Goal: Task Accomplishment & Management: Use online tool/utility

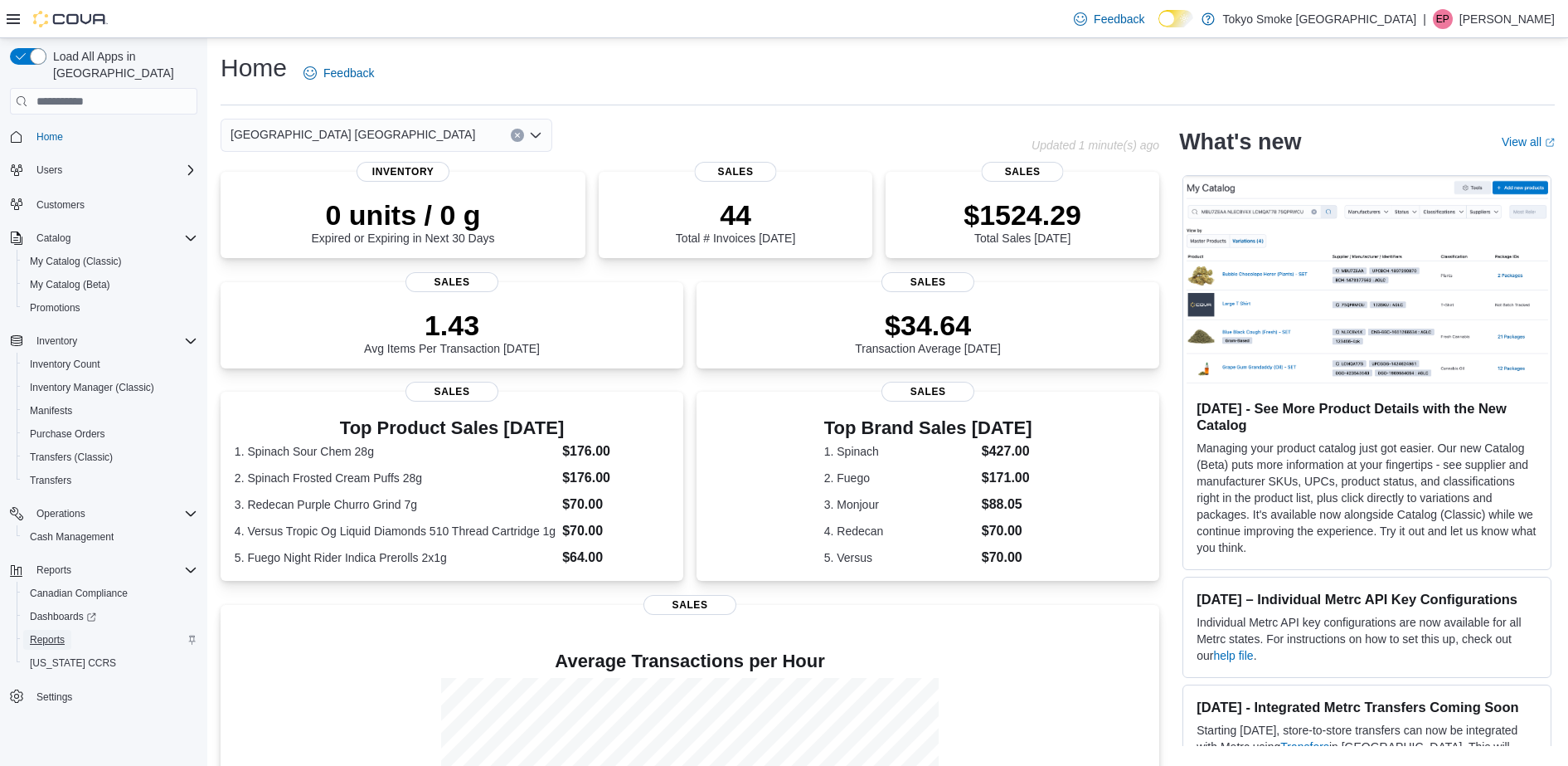
click at [41, 633] on span "Reports" at bounding box center [47, 639] width 35 height 14
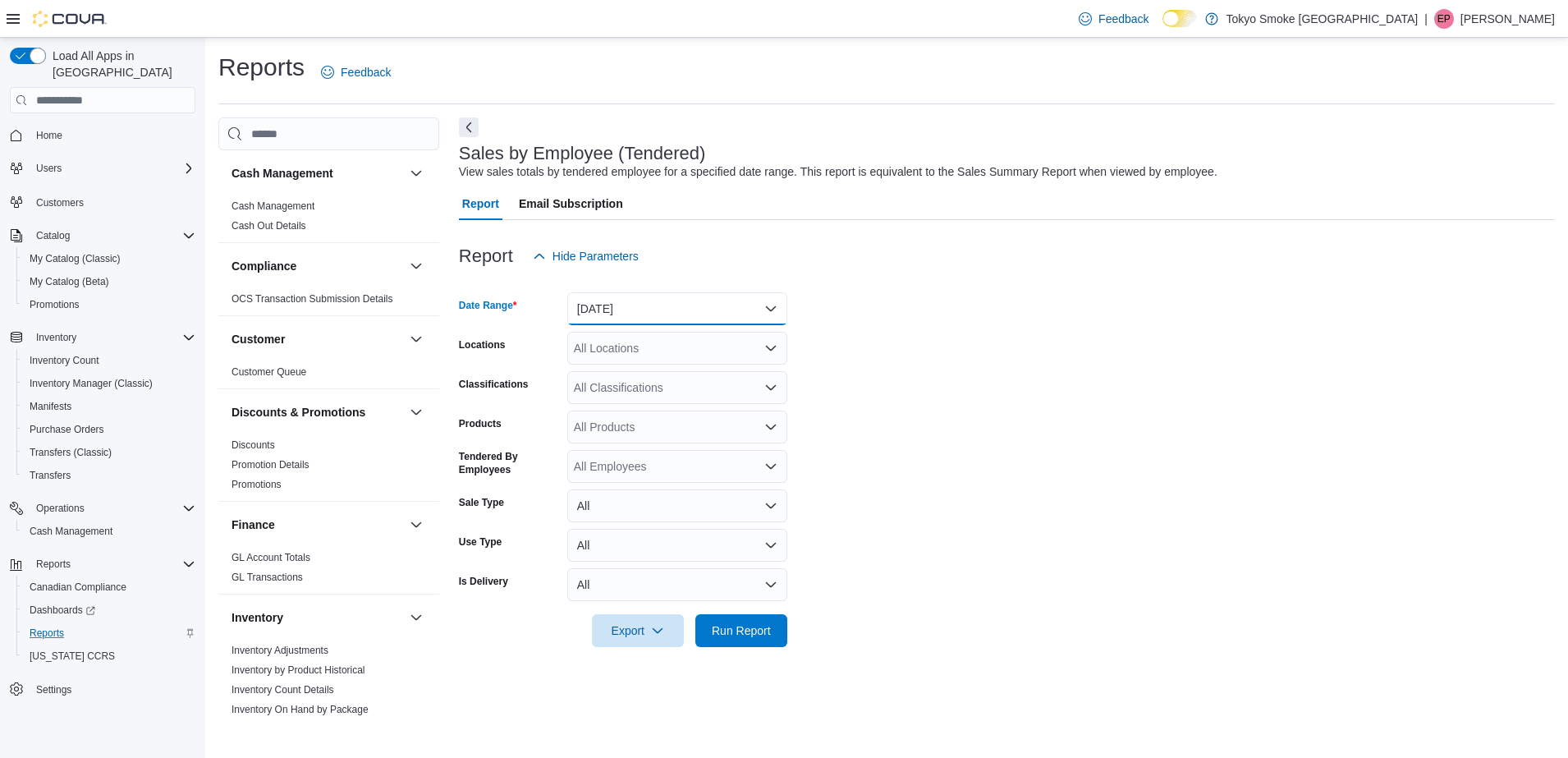
click at [619, 312] on button "Yesterday" at bounding box center [677, 309] width 220 height 32
click at [619, 372] on span "Today" at bounding box center [687, 374] width 187 height 20
click at [610, 351] on div "All Locations" at bounding box center [677, 348] width 220 height 32
type input "******"
click at [633, 377] on span "Ottawa Wellington" at bounding box center [731, 376] width 242 height 16
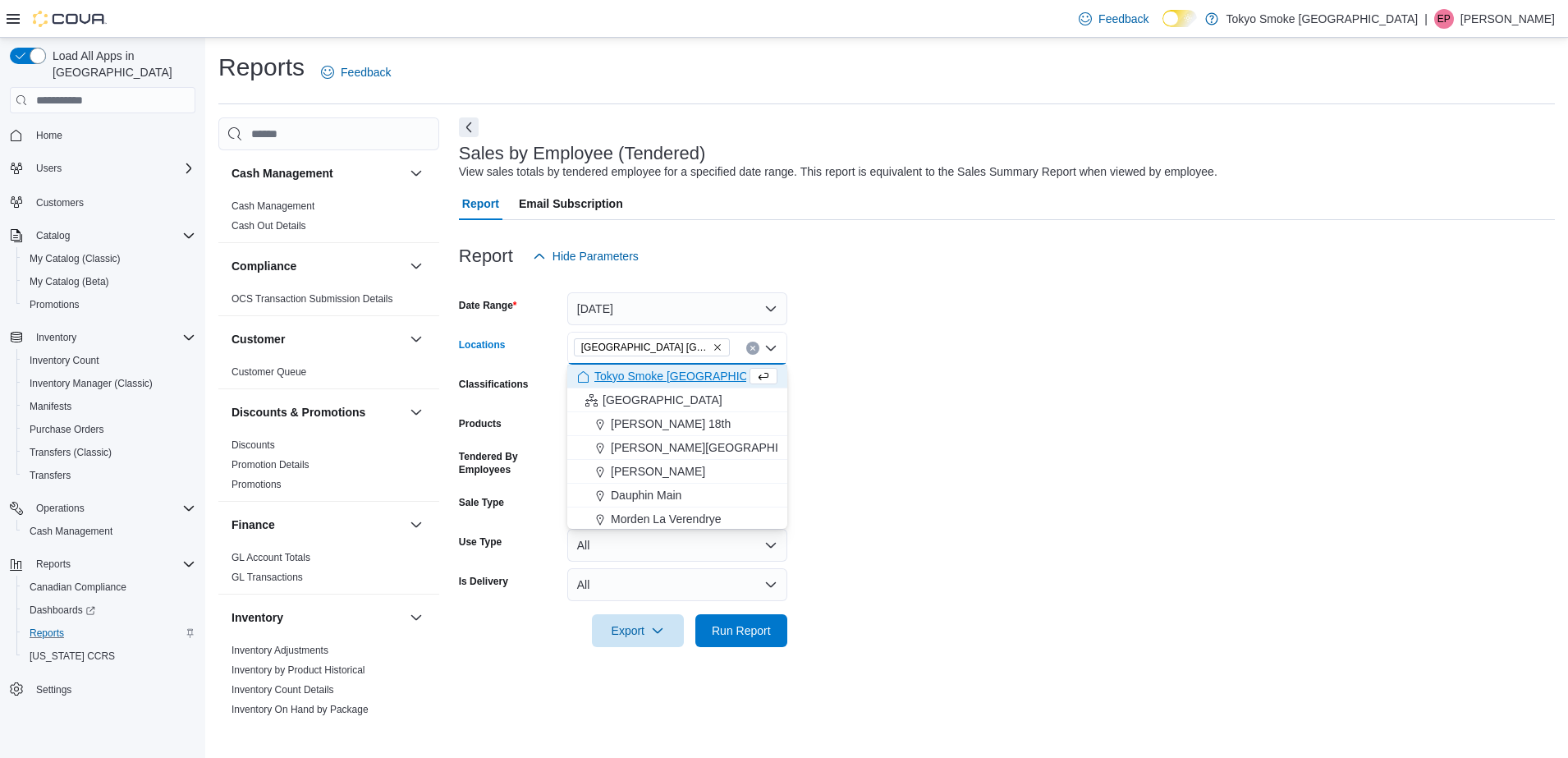
click at [968, 481] on form "Date Range Today Locations Ottawa Wellington Combo box. Selected. Ottawa Wellin…" at bounding box center [1007, 460] width 1096 height 375
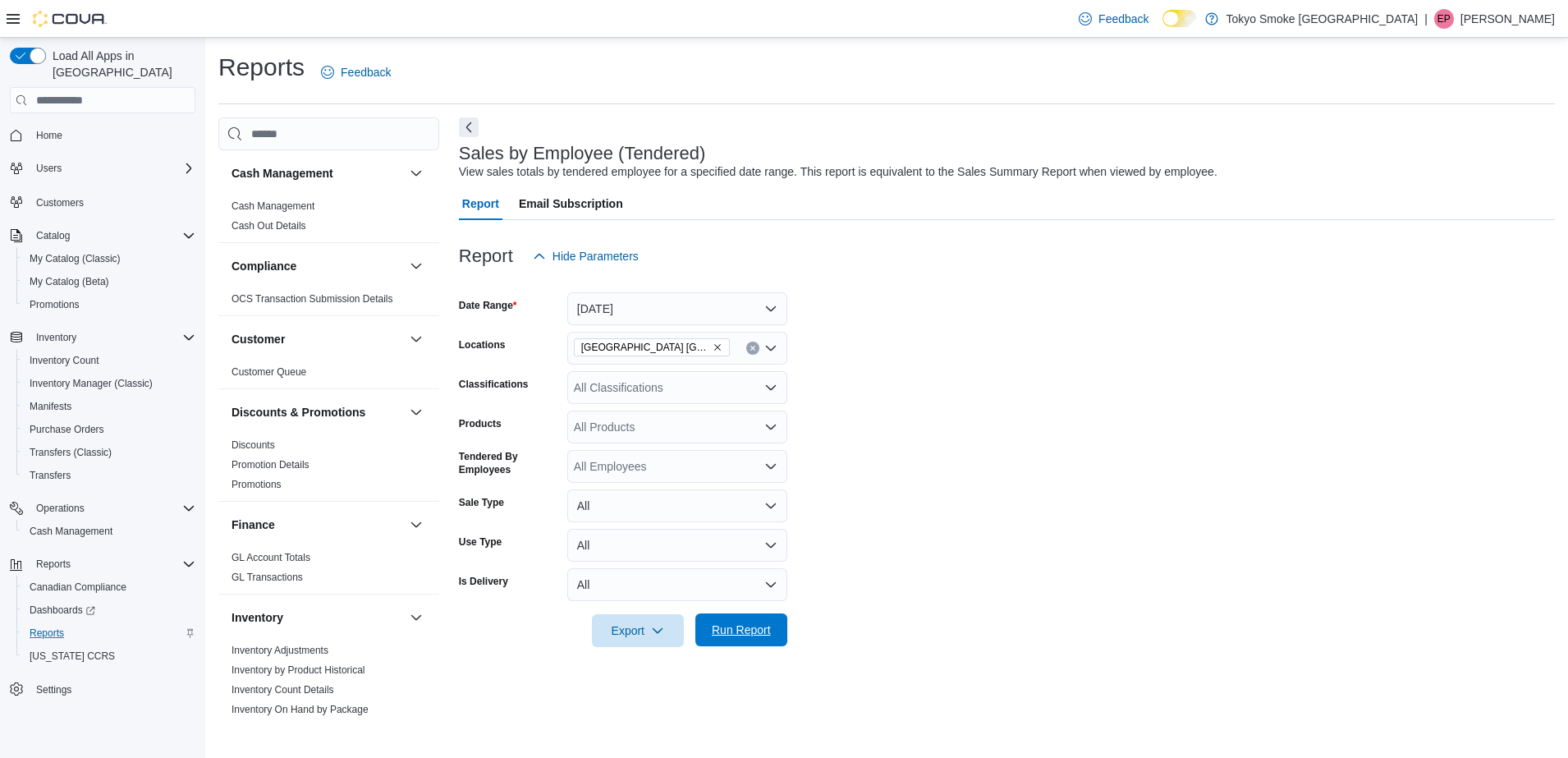
click at [741, 632] on span "Run Report" at bounding box center [741, 629] width 59 height 16
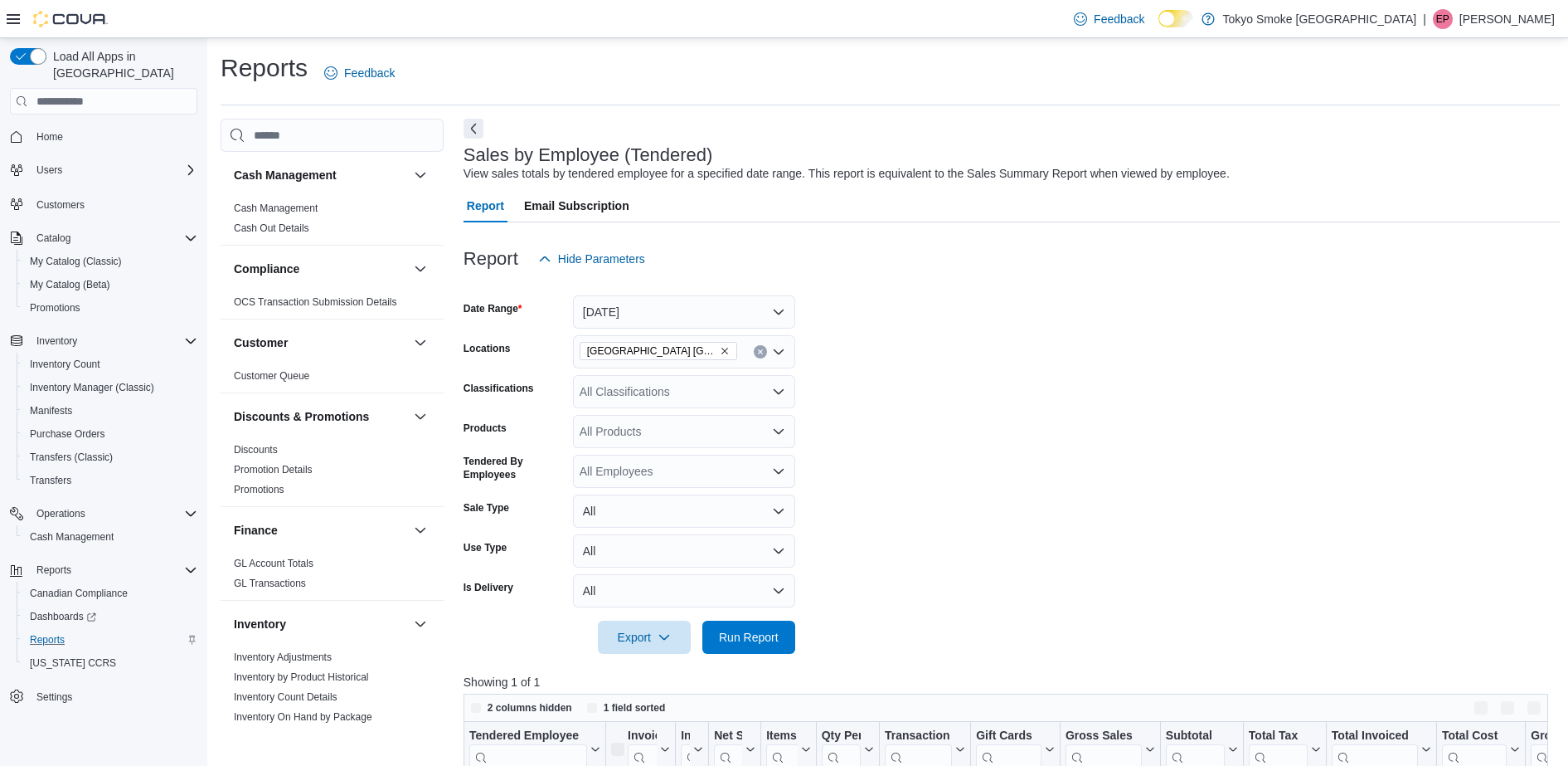
scroll to position [361, 0]
